Goal: Task Accomplishment & Management: Use online tool/utility

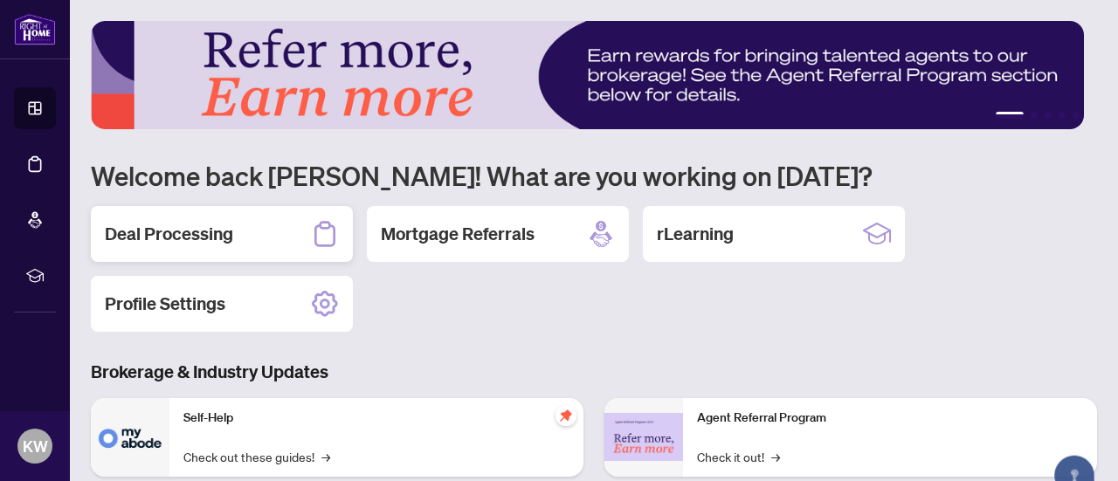
click at [227, 228] on h2 "Deal Processing" at bounding box center [169, 234] width 128 height 24
